Goal: Information Seeking & Learning: Learn about a topic

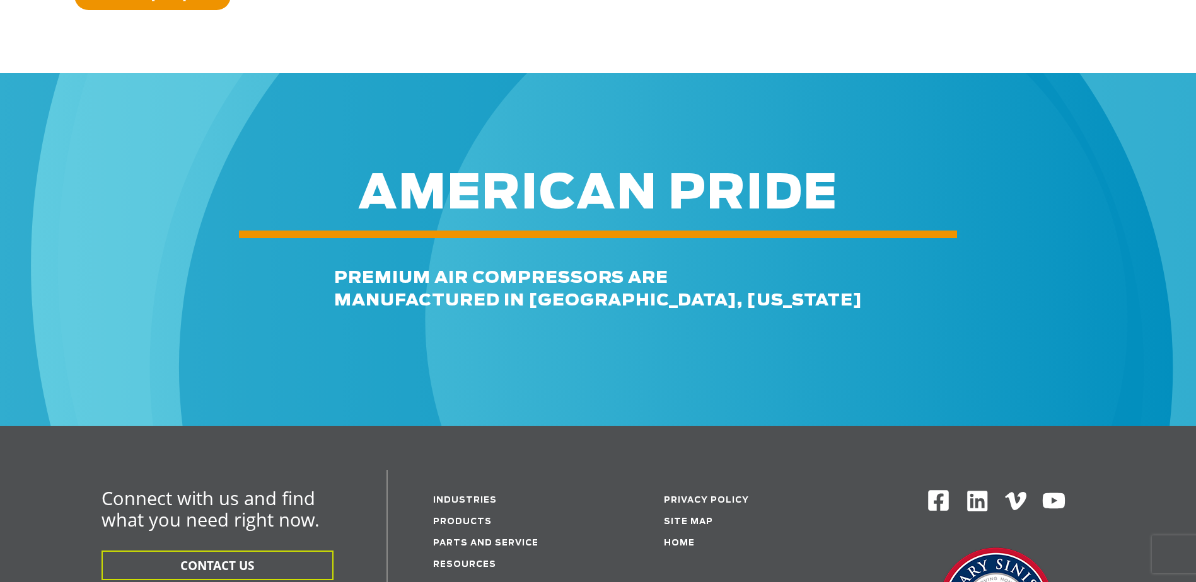
scroll to position [11, 0]
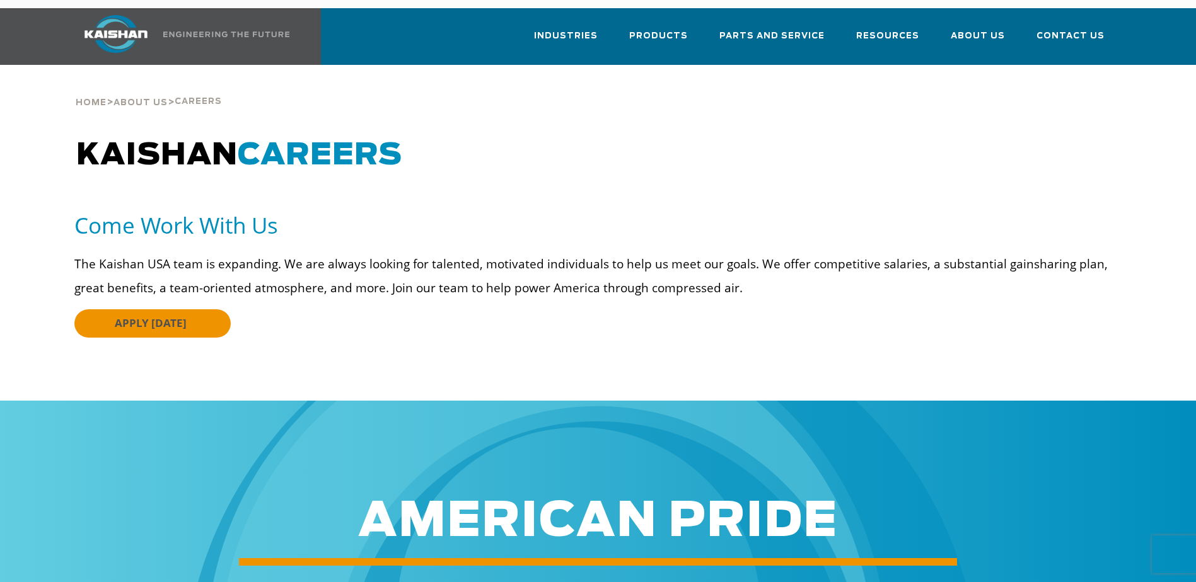
click at [96, 309] on link "APPLY TODAY" at bounding box center [152, 323] width 156 height 28
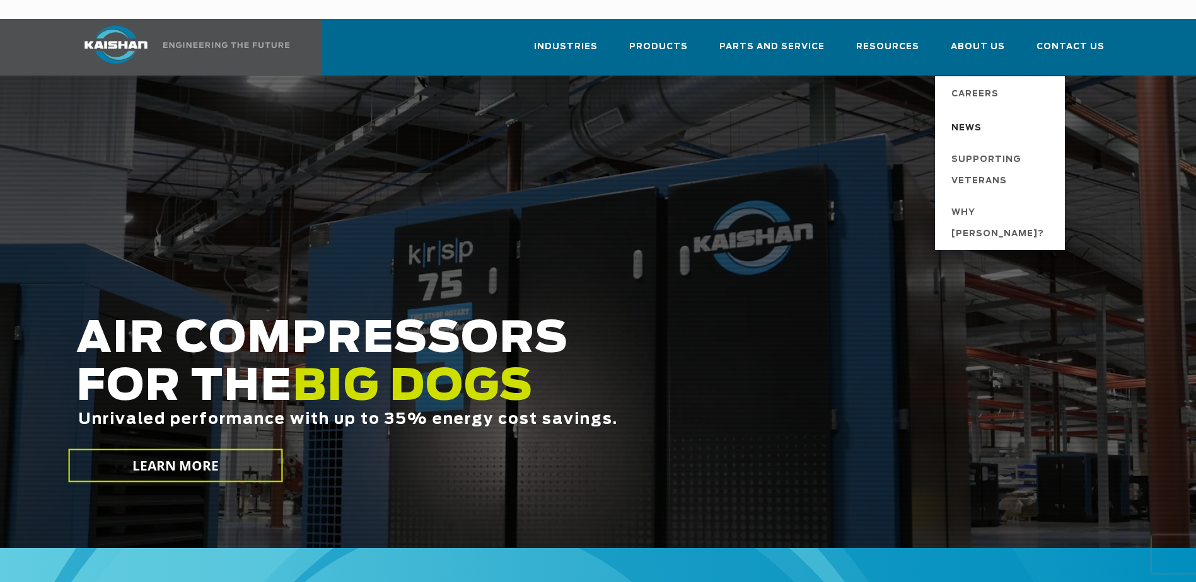
click at [981, 118] on span "News" at bounding box center [966, 128] width 30 height 21
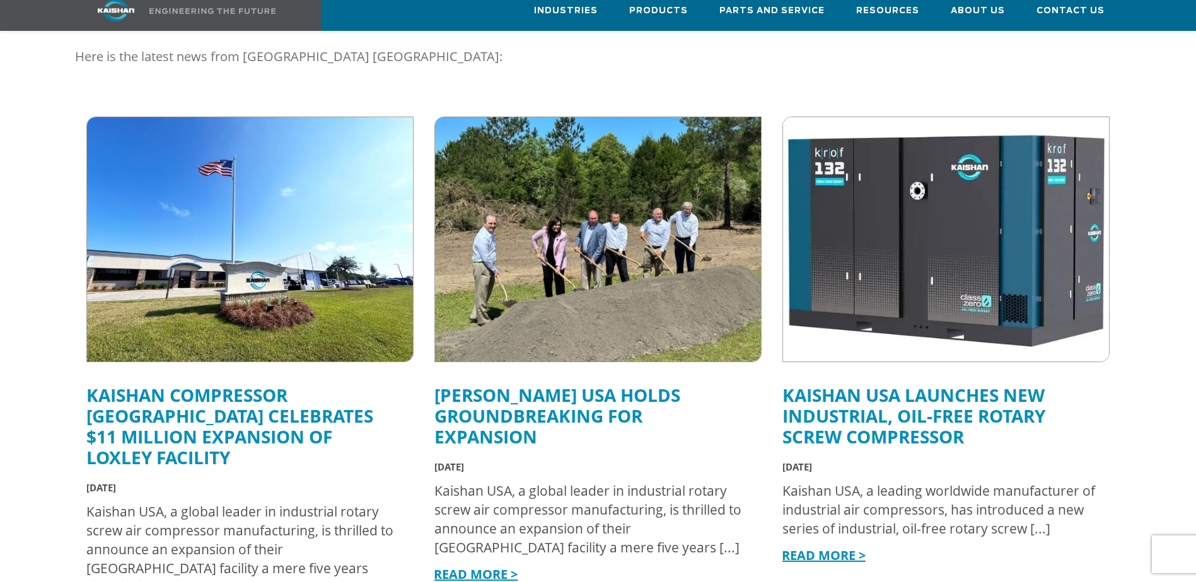
scroll to position [315, 0]
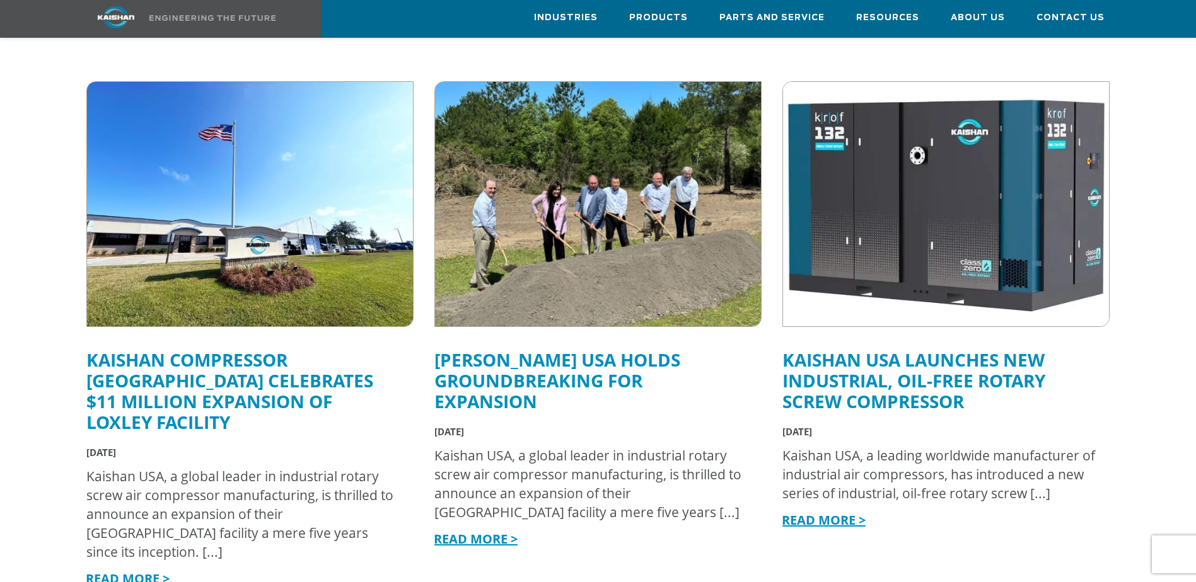
click at [241, 348] on link "Kaishan Compressor [GEOGRAPHIC_DATA] Celebrates $11 Million Expansion of Loxley…" at bounding box center [229, 391] width 287 height 86
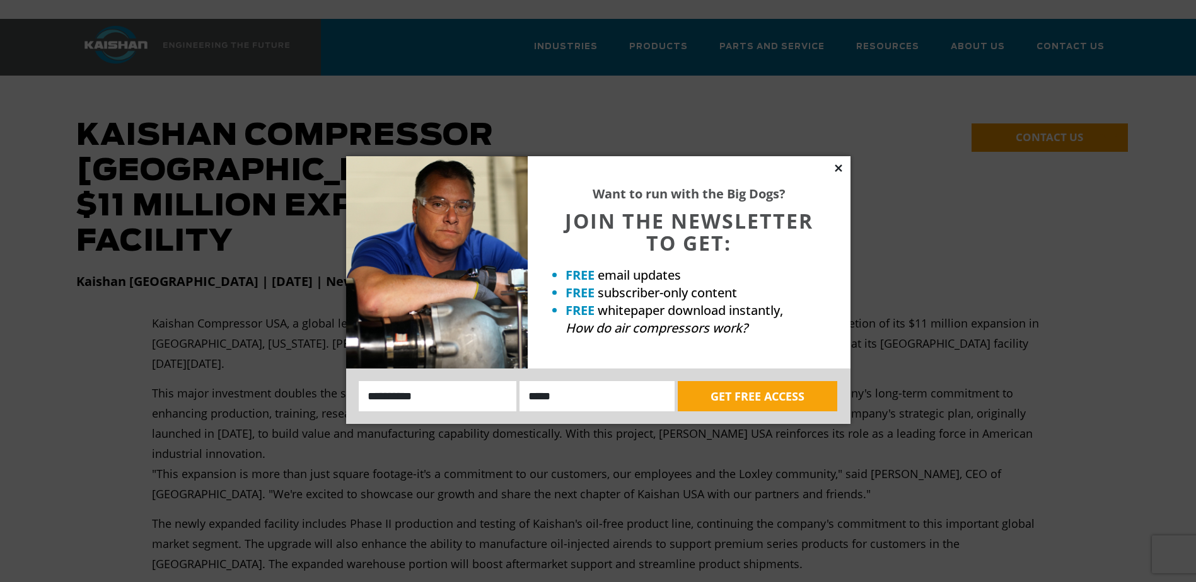
click at [841, 165] on icon at bounding box center [837, 168] width 7 height 7
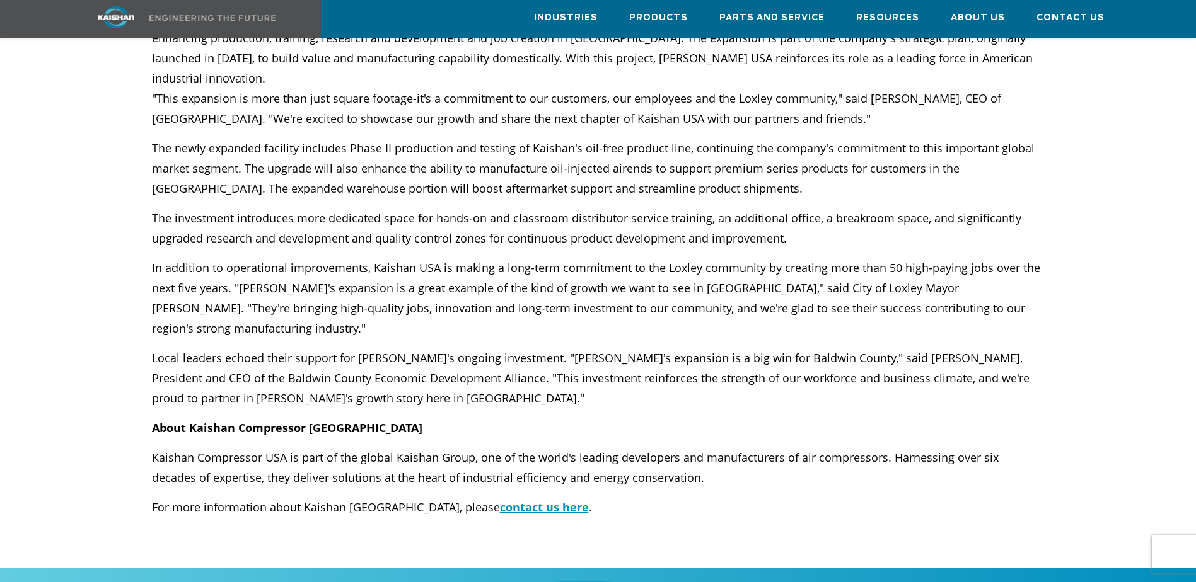
scroll to position [378, 0]
